Goal: Task Accomplishment & Management: Use online tool/utility

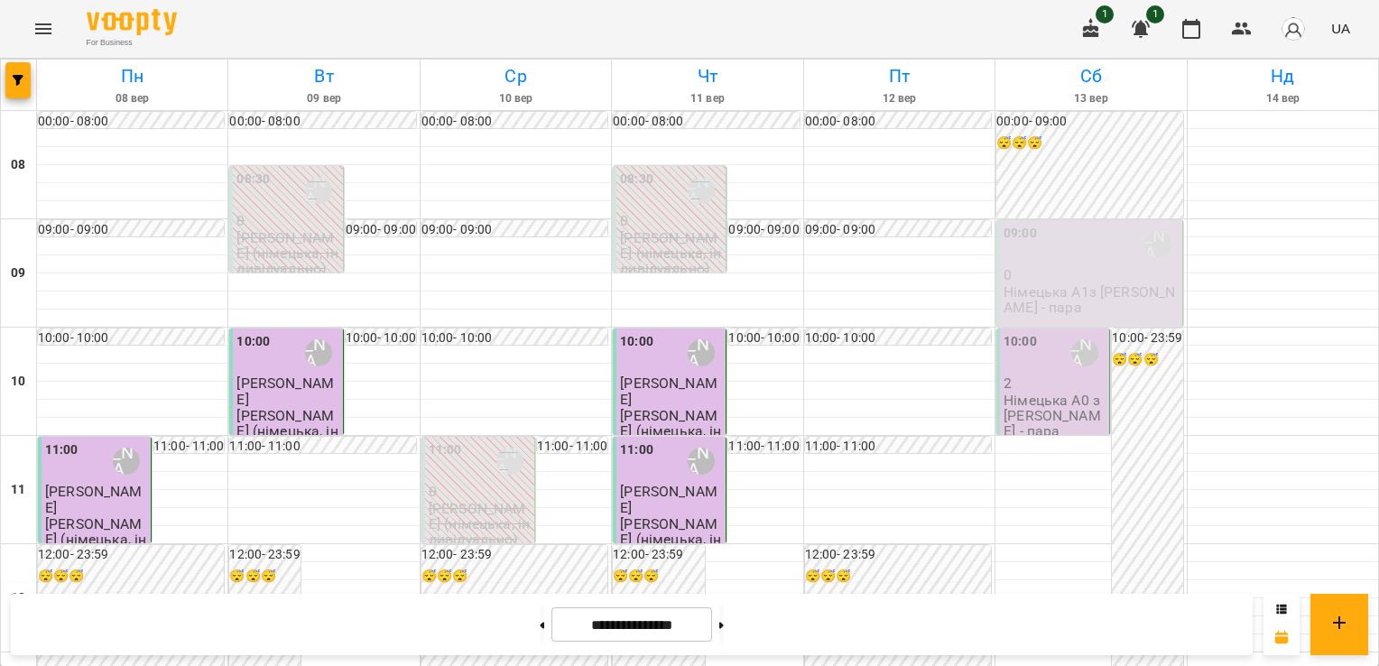
click at [1034, 276] on p "0" at bounding box center [1090, 274] width 174 height 15
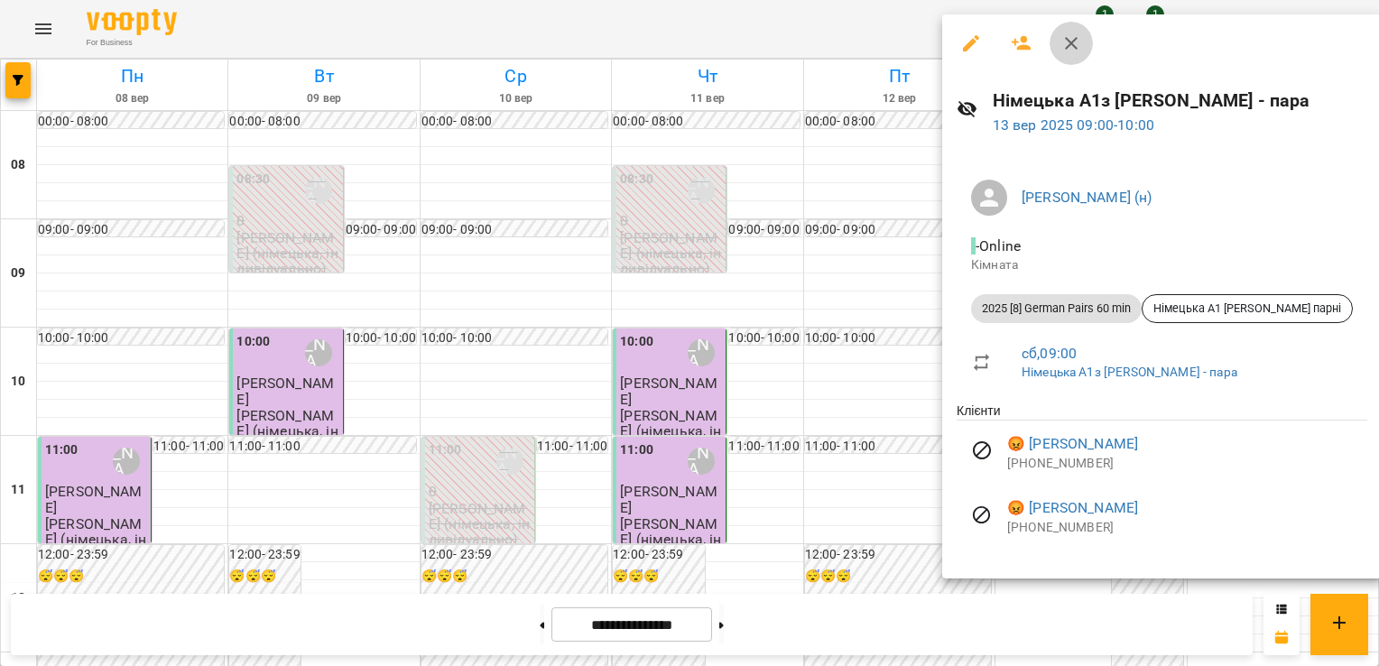
click at [1072, 41] on icon "button" at bounding box center [1071, 43] width 22 height 22
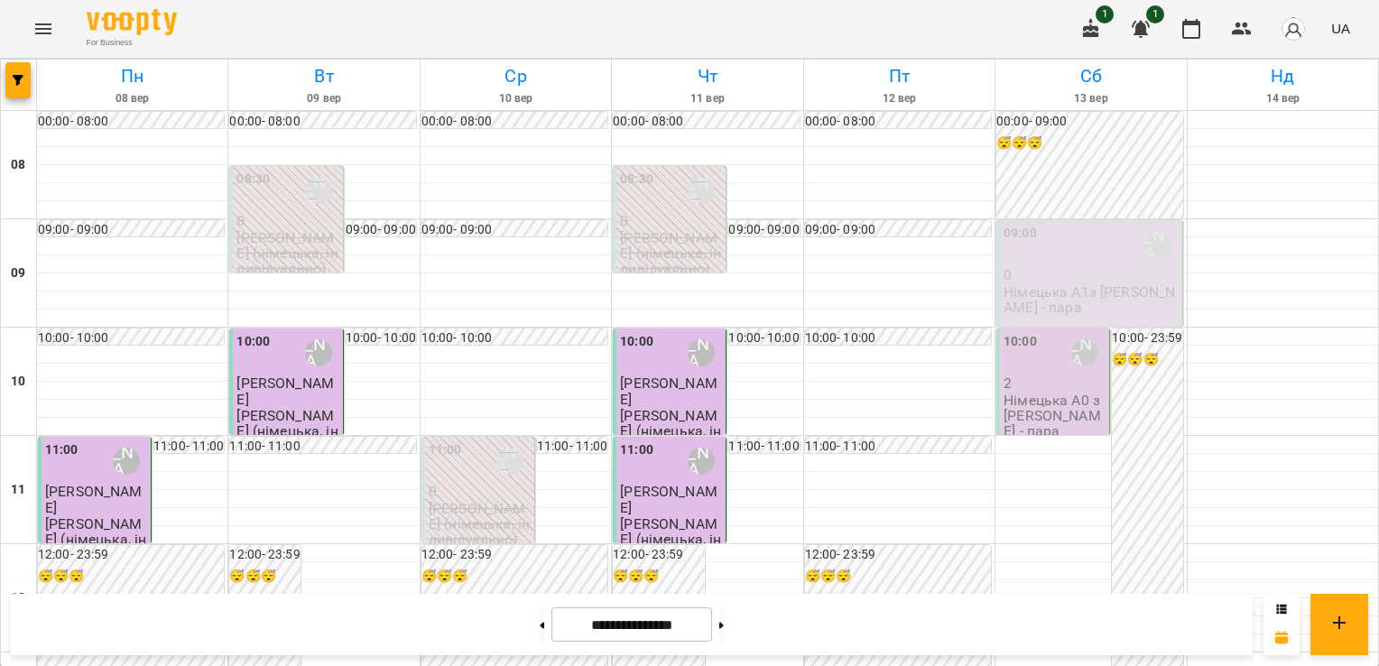
click at [1029, 401] on p "Німецька А0 з [PERSON_NAME] - пара" at bounding box center [1054, 416] width 102 height 47
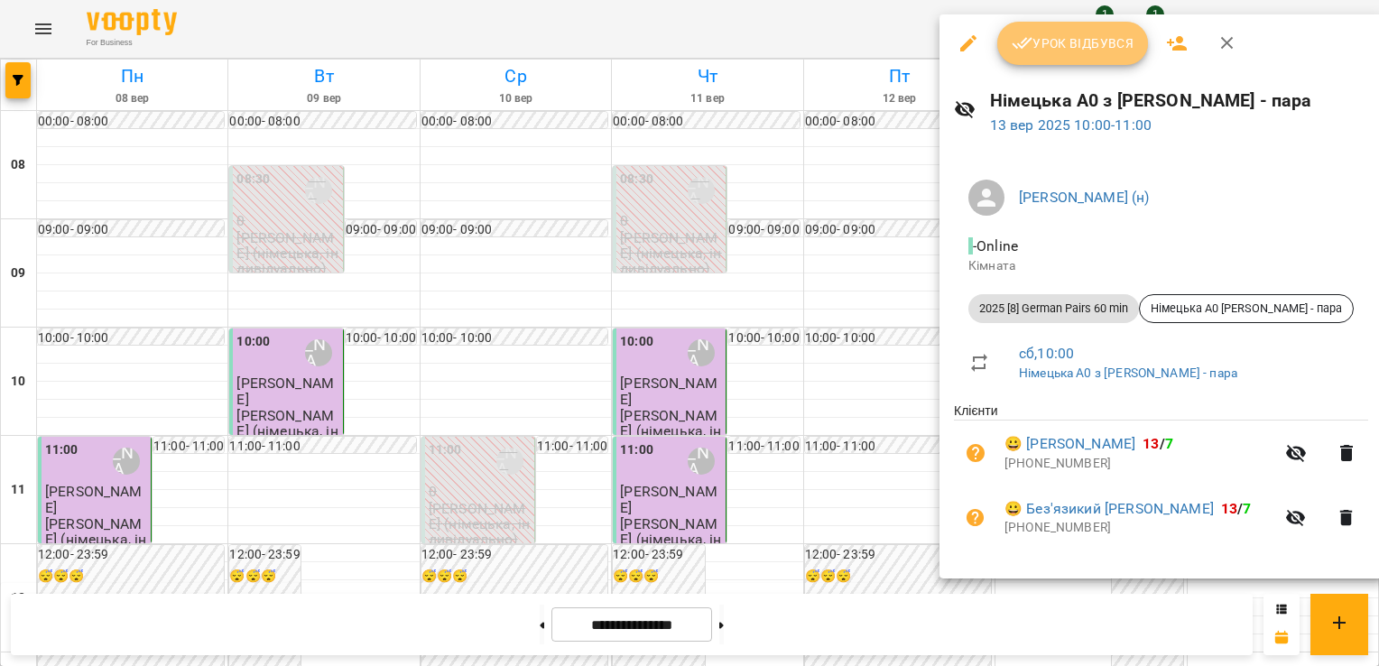
click at [1045, 32] on span "Урок відбувся" at bounding box center [1073, 43] width 123 height 22
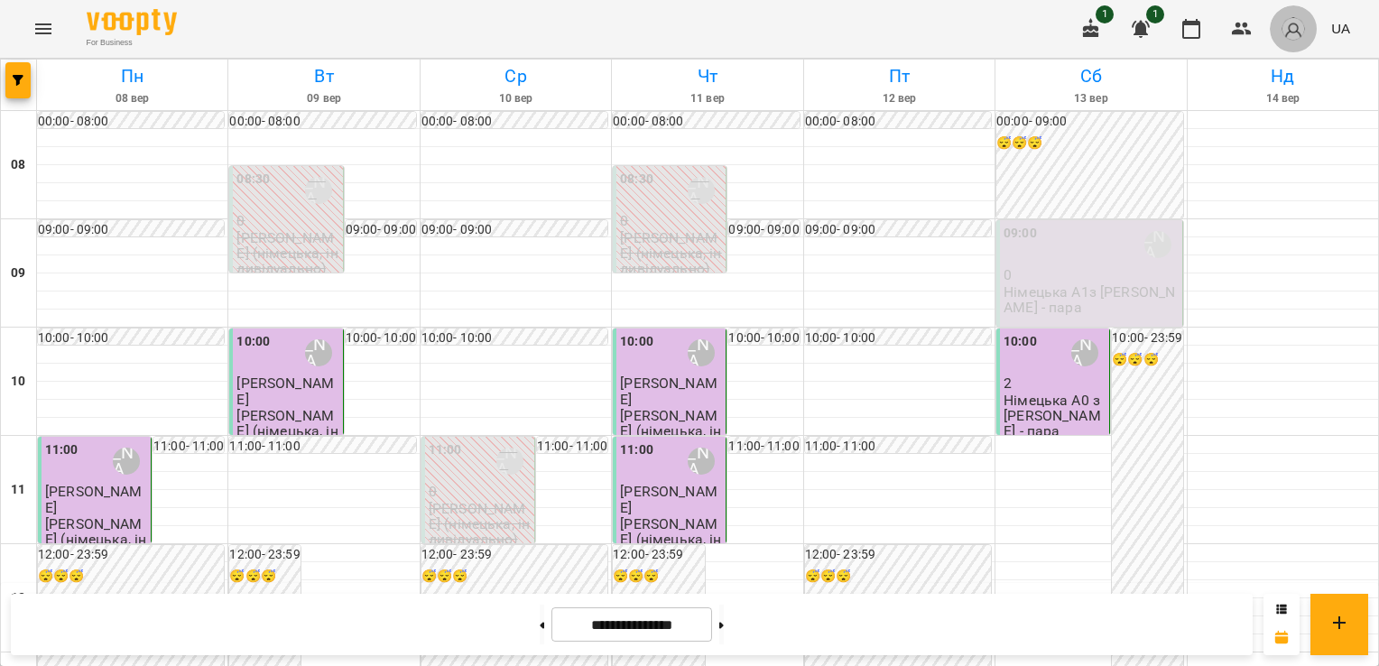
click at [1303, 25] on img "button" at bounding box center [1293, 28] width 25 height 25
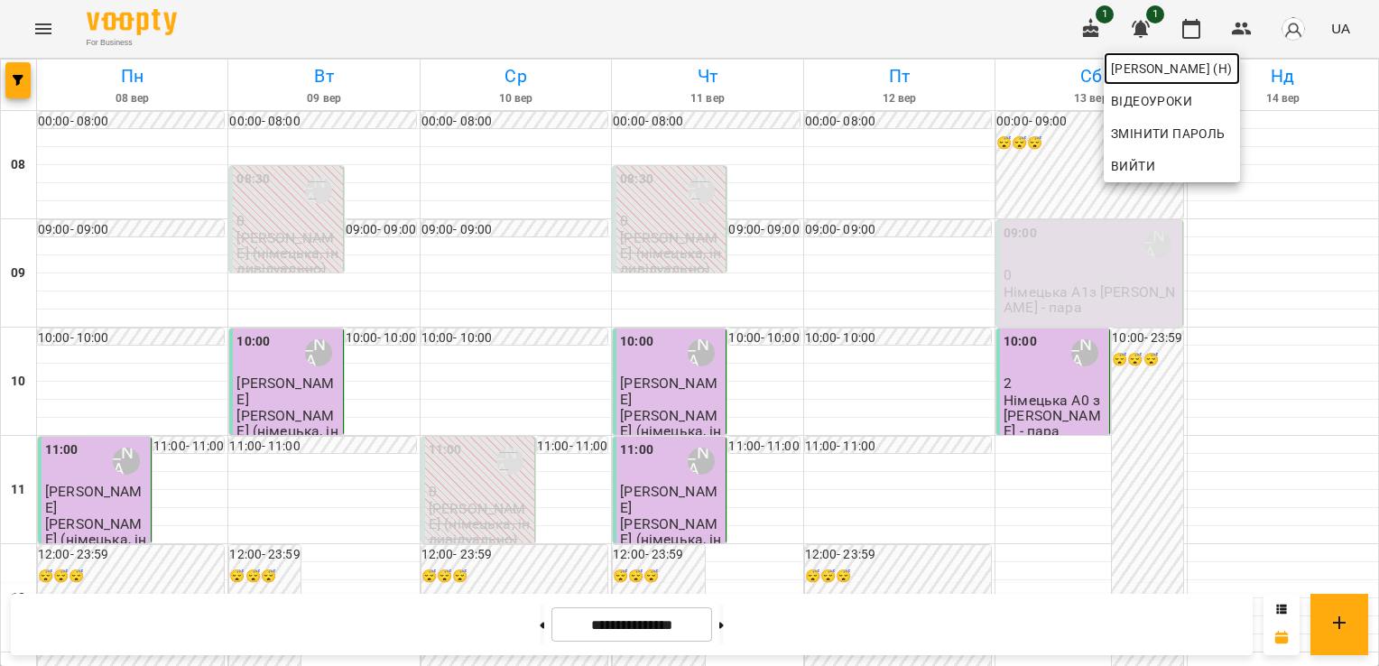
click at [1208, 60] on span "[PERSON_NAME] (н)" at bounding box center [1172, 69] width 122 height 22
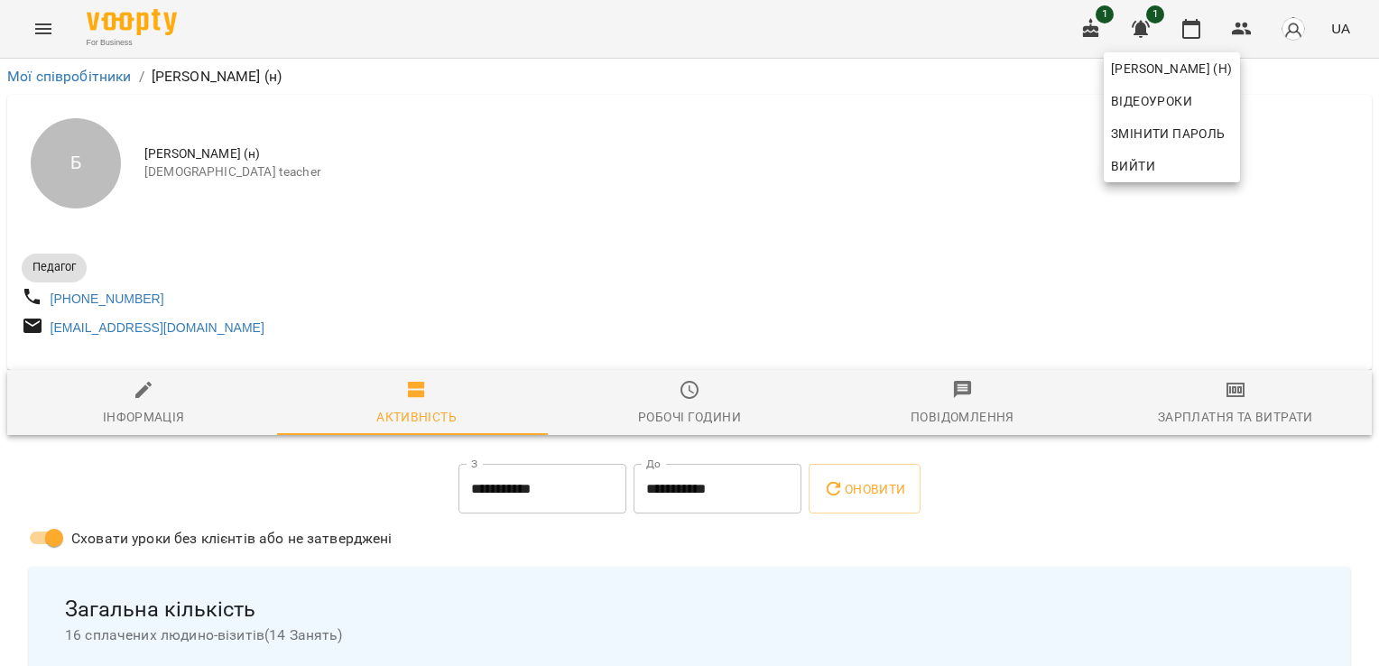
click at [1224, 398] on div at bounding box center [689, 333] width 1379 height 666
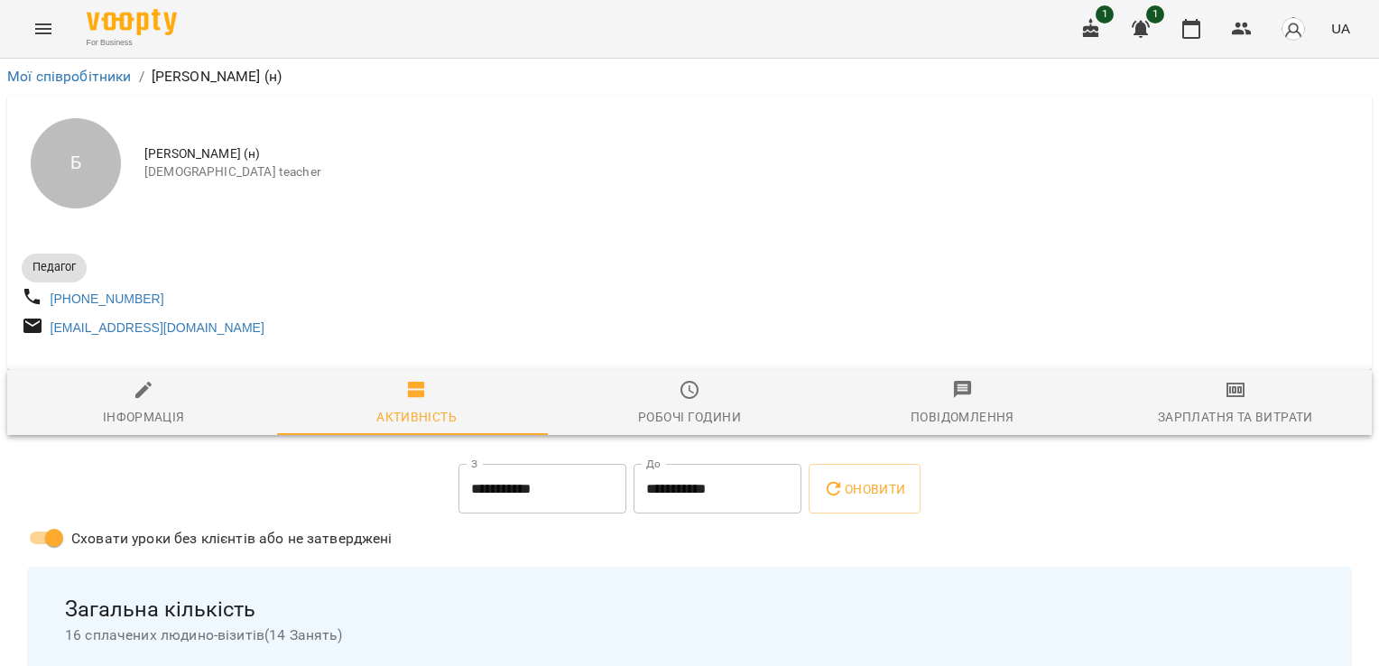
click at [1229, 393] on icon "button" at bounding box center [1235, 389] width 13 height 7
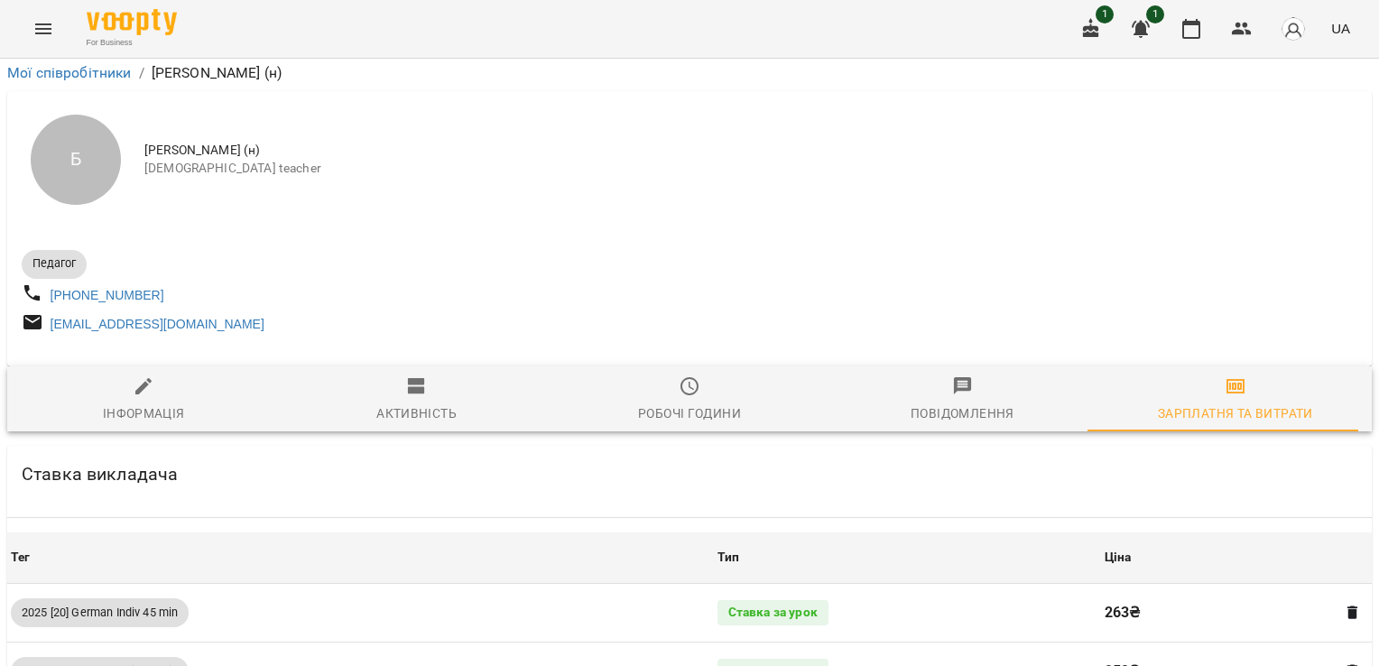
scroll to position [1668, 0]
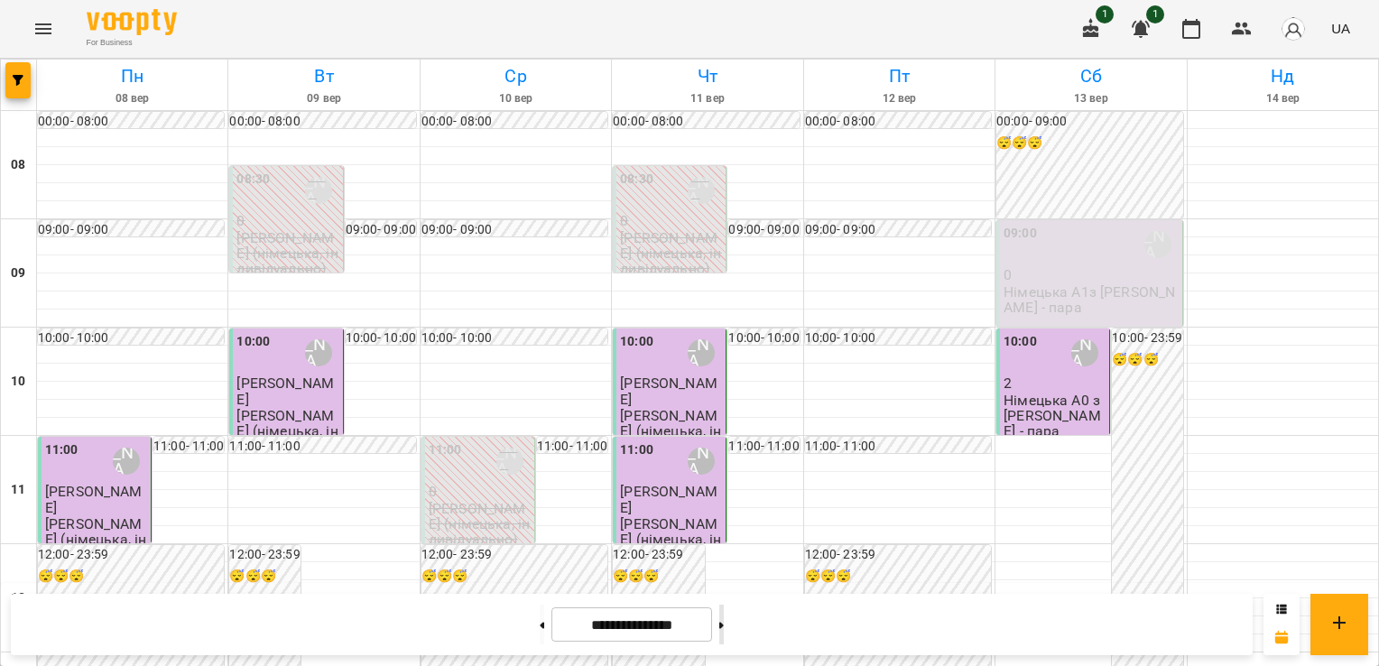
click at [724, 630] on button at bounding box center [721, 625] width 5 height 40
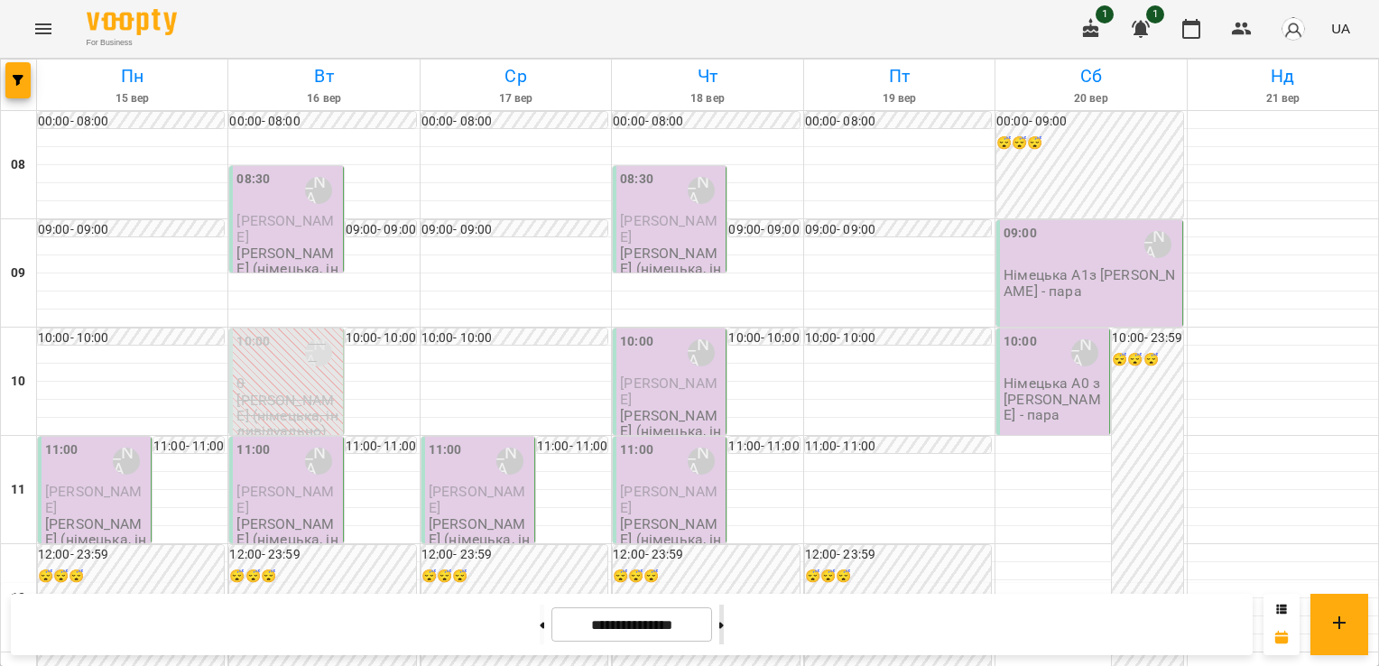
click at [724, 628] on icon at bounding box center [721, 625] width 5 height 7
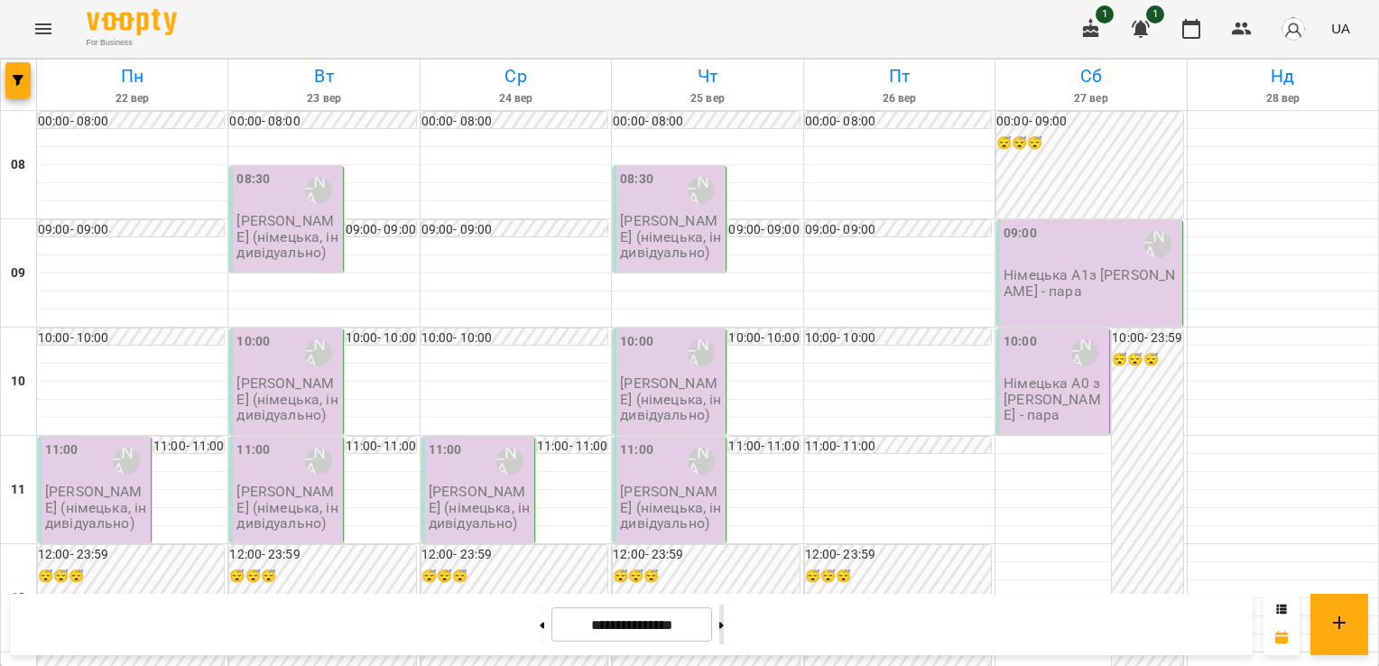
click at [724, 623] on icon at bounding box center [721, 625] width 5 height 6
type input "**********"
